Goal: Information Seeking & Learning: Learn about a topic

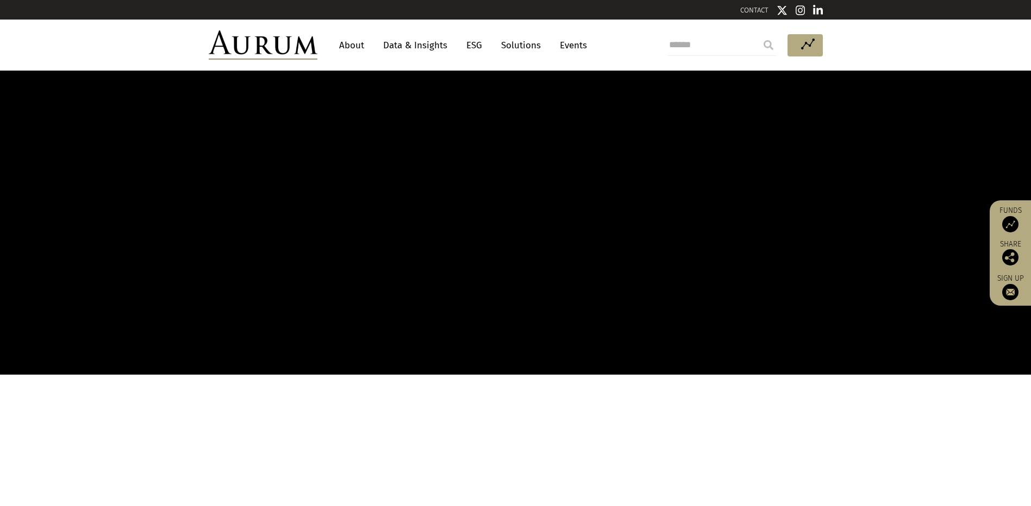
click at [356, 47] on link "About" at bounding box center [352, 45] width 36 height 20
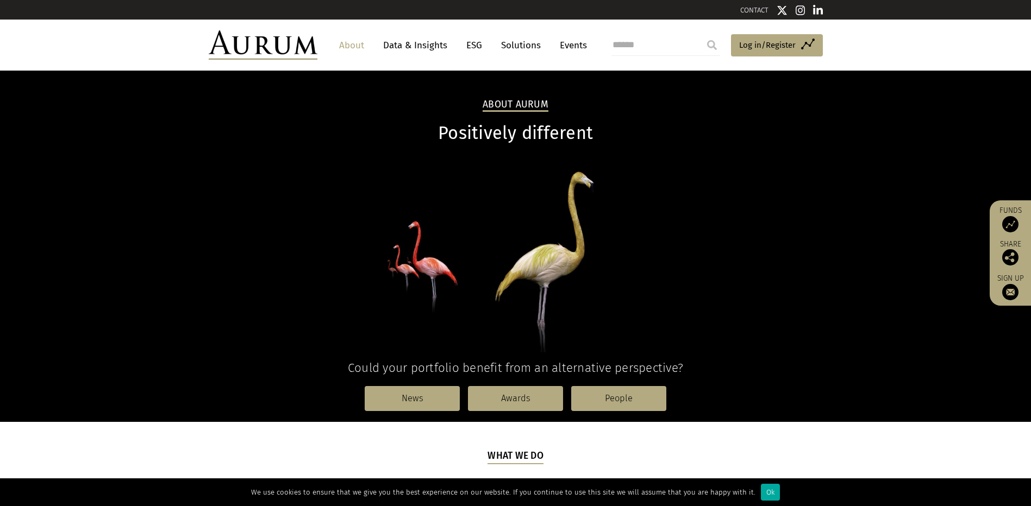
drag, startPoint x: 0, startPoint y: 0, endPoint x: 356, endPoint y: 47, distance: 359.0
click at [356, 47] on link "About" at bounding box center [352, 45] width 36 height 20
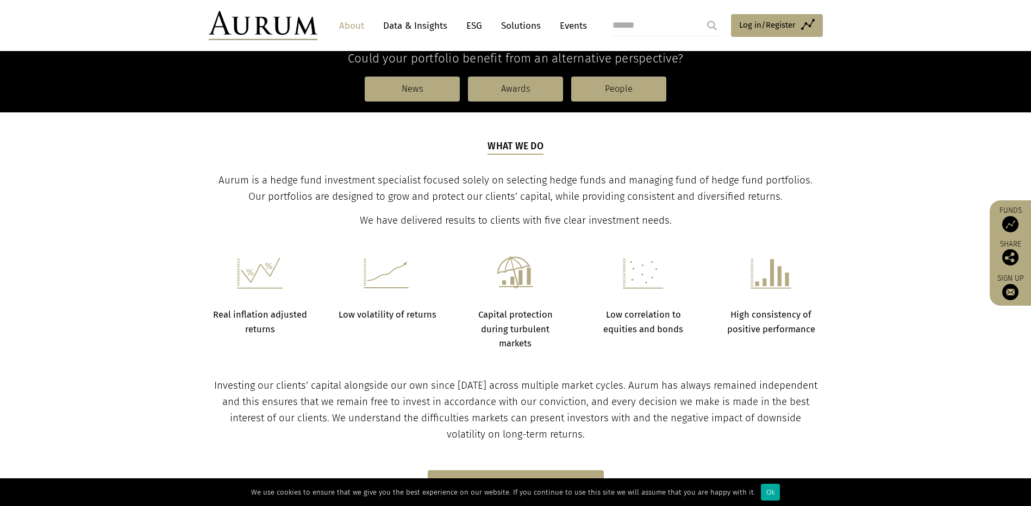
scroll to position [298, 0]
